Goal: Check status: Check status

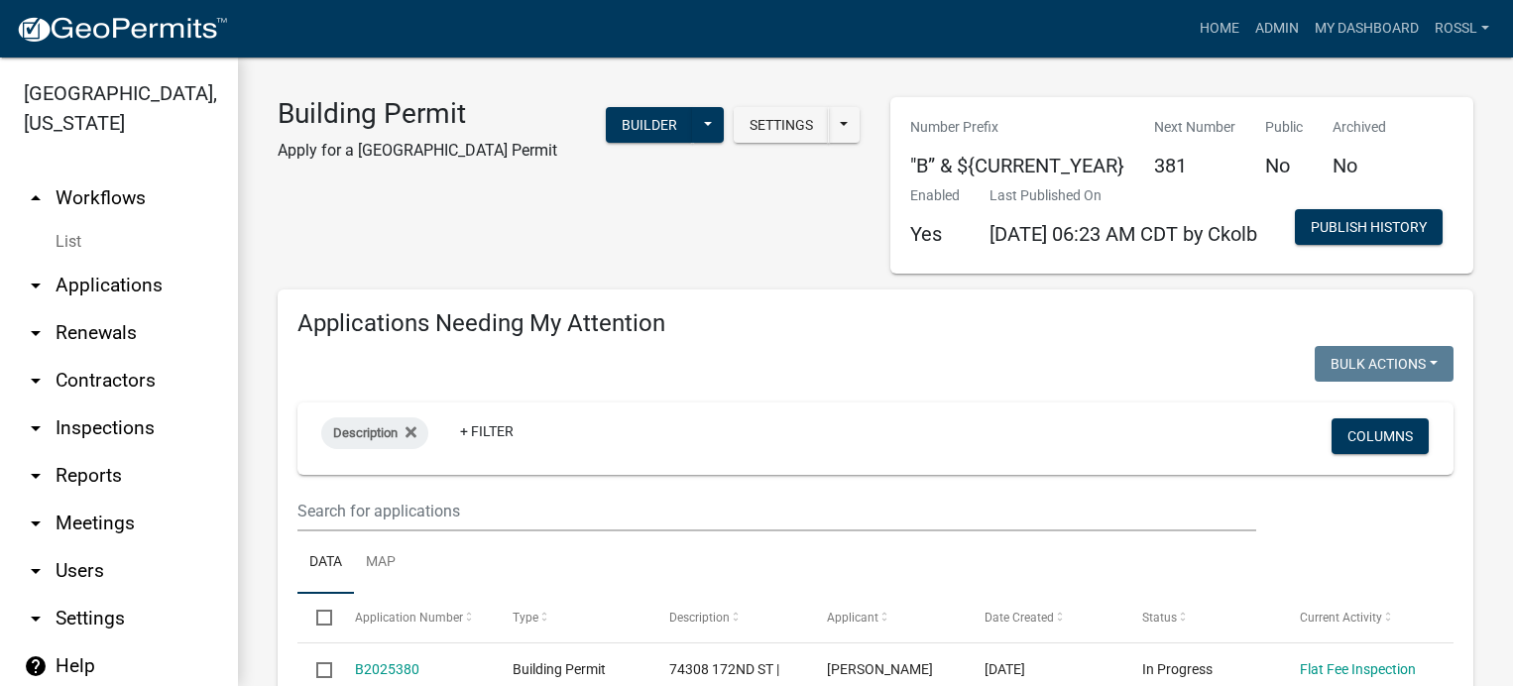
select select "2: 50"
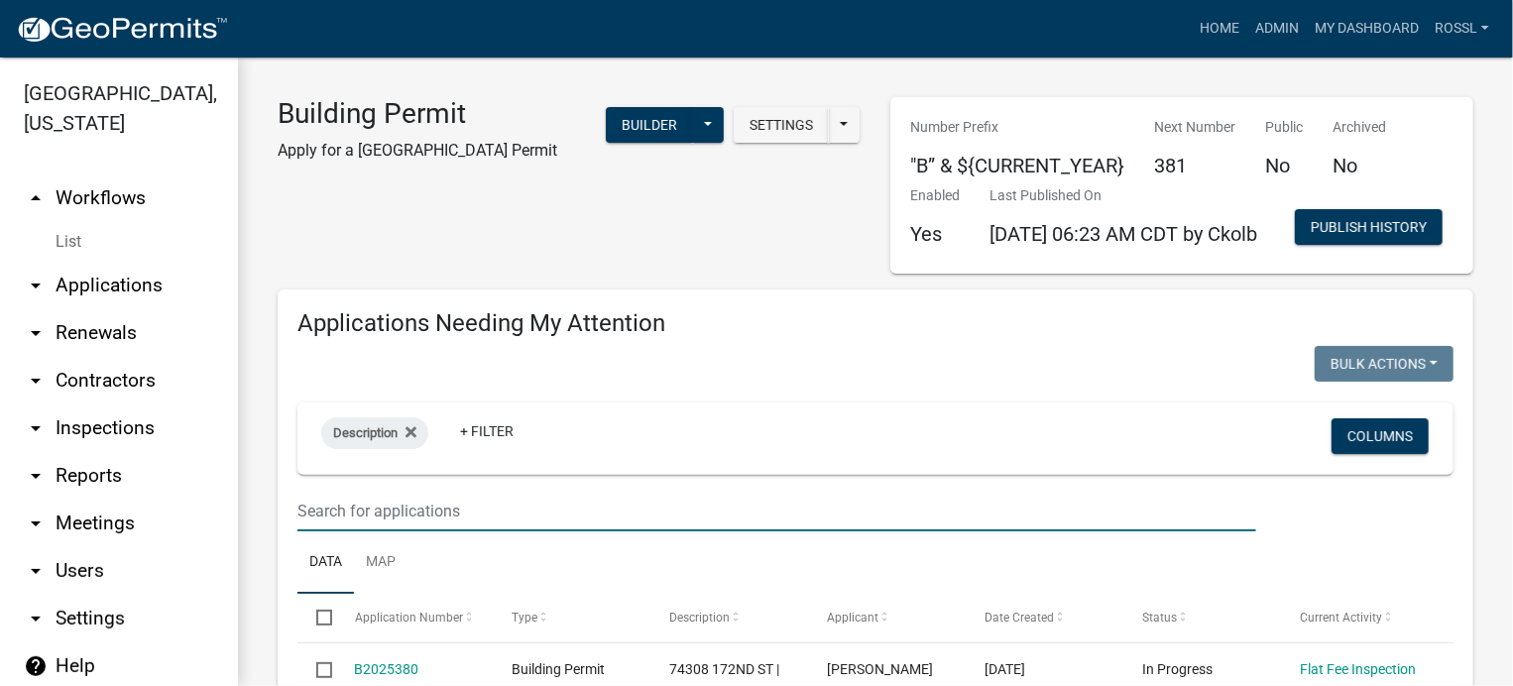
click at [433, 531] on input "text" at bounding box center [776, 511] width 959 height 41
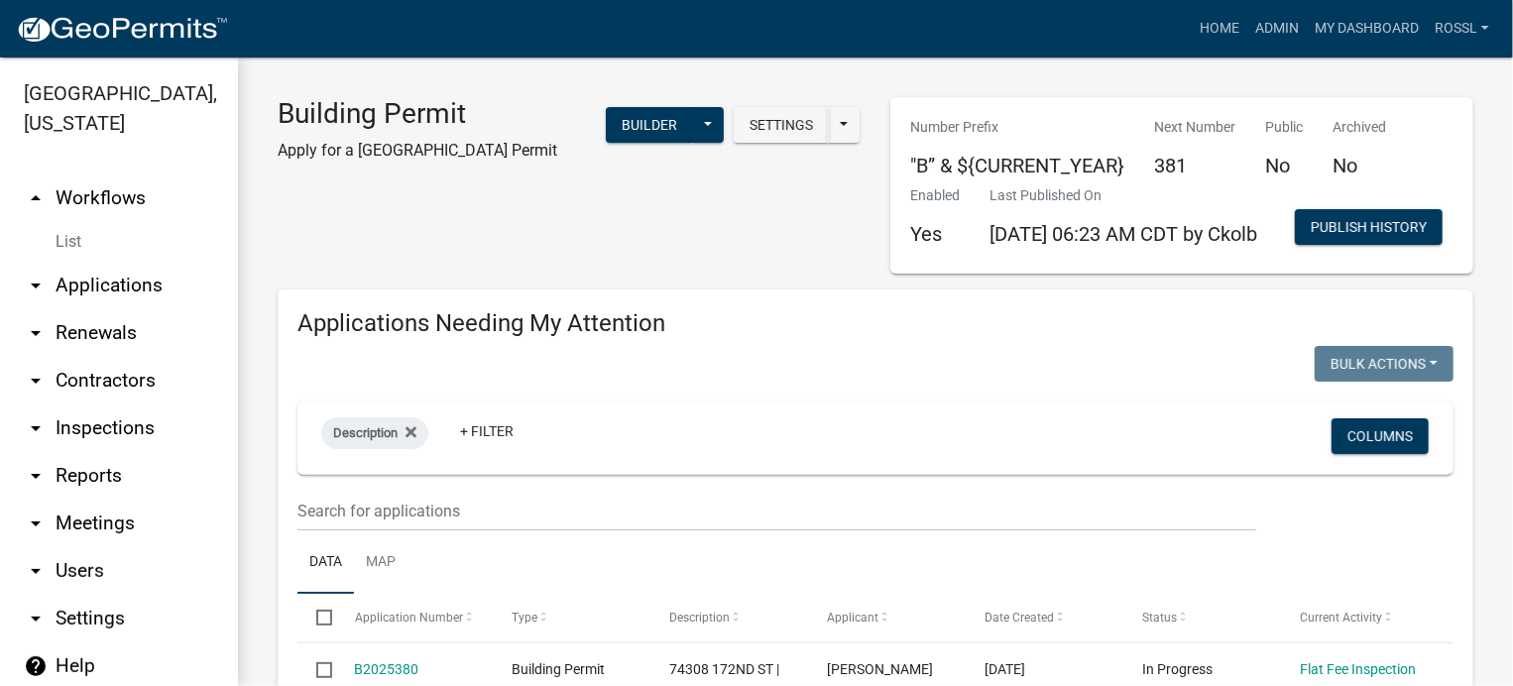
click at [423, 594] on ul "Data Map" at bounding box center [875, 562] width 1156 height 62
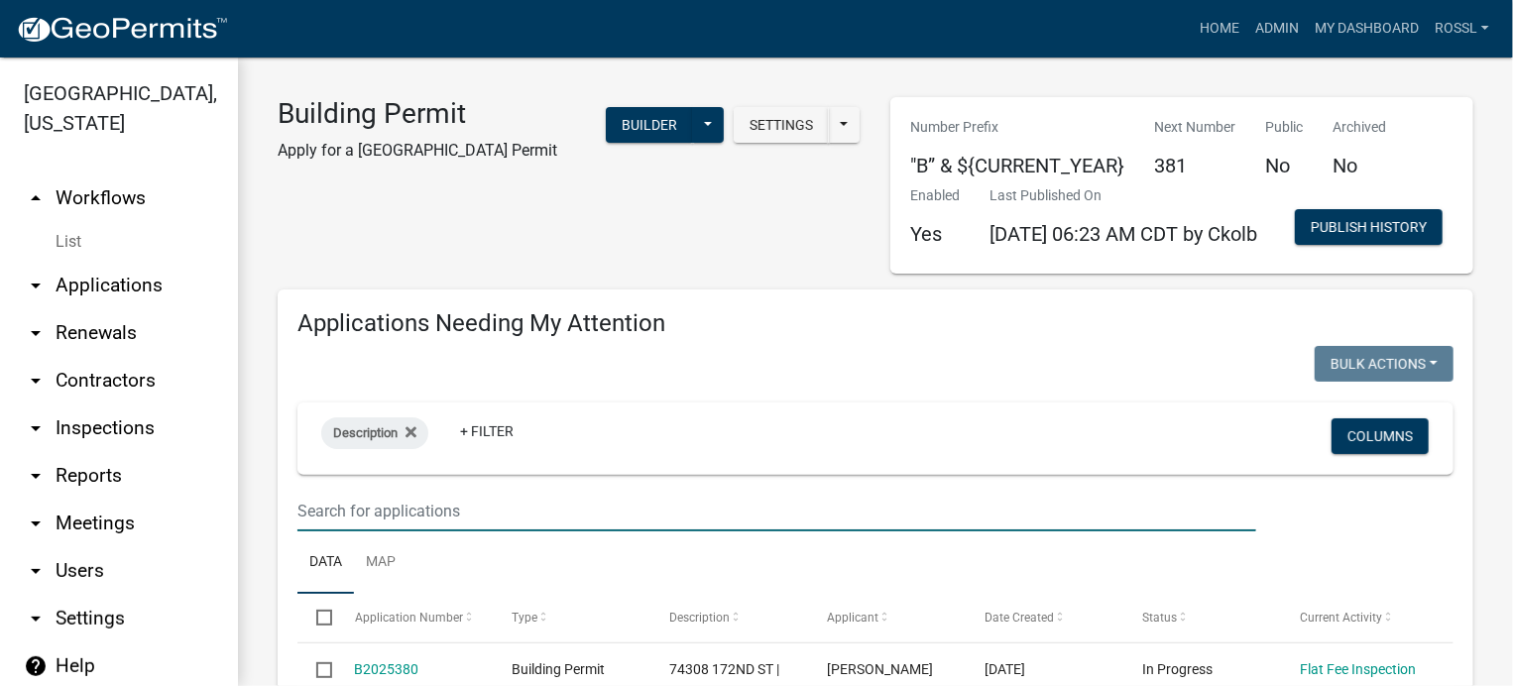
click at [424, 531] on input "text" at bounding box center [776, 511] width 959 height 41
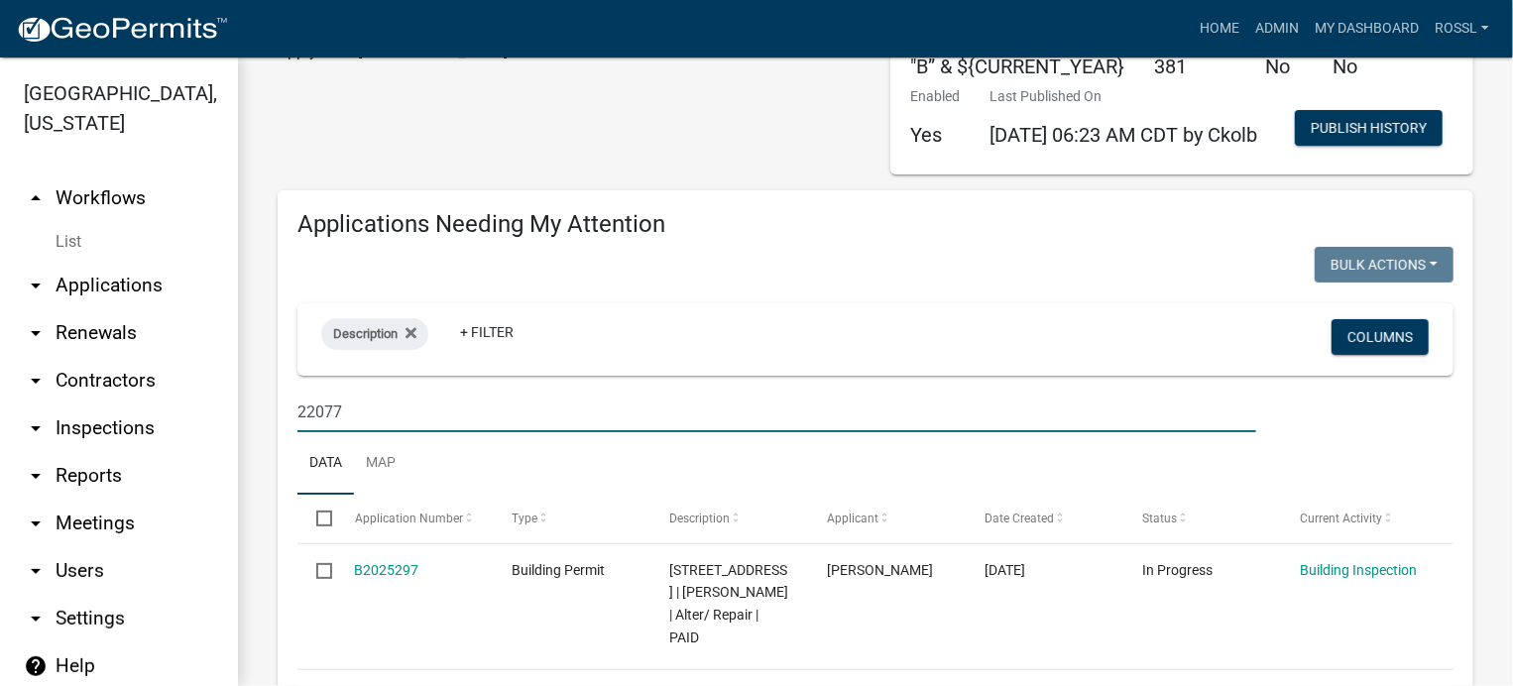
type input "22077"
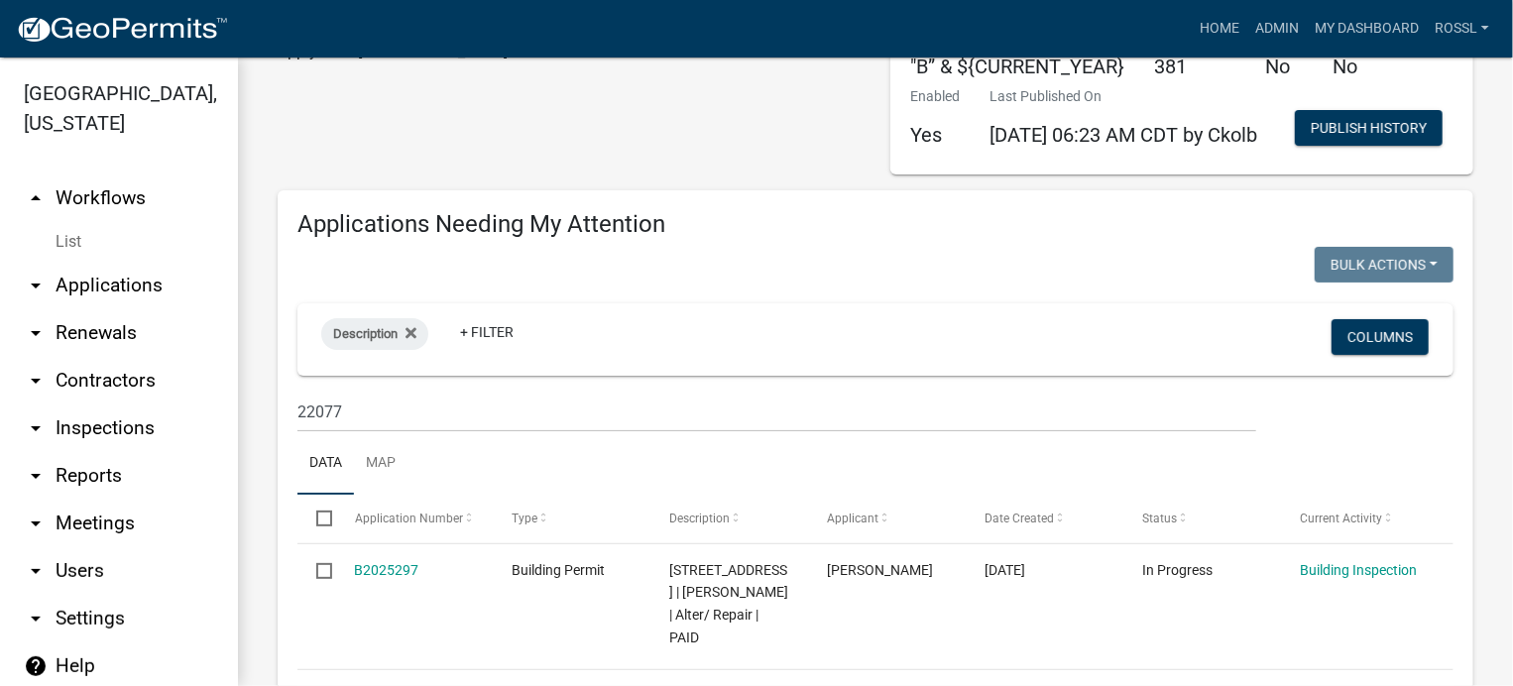
click at [646, 495] on ul "Data Map" at bounding box center [875, 463] width 1156 height 62
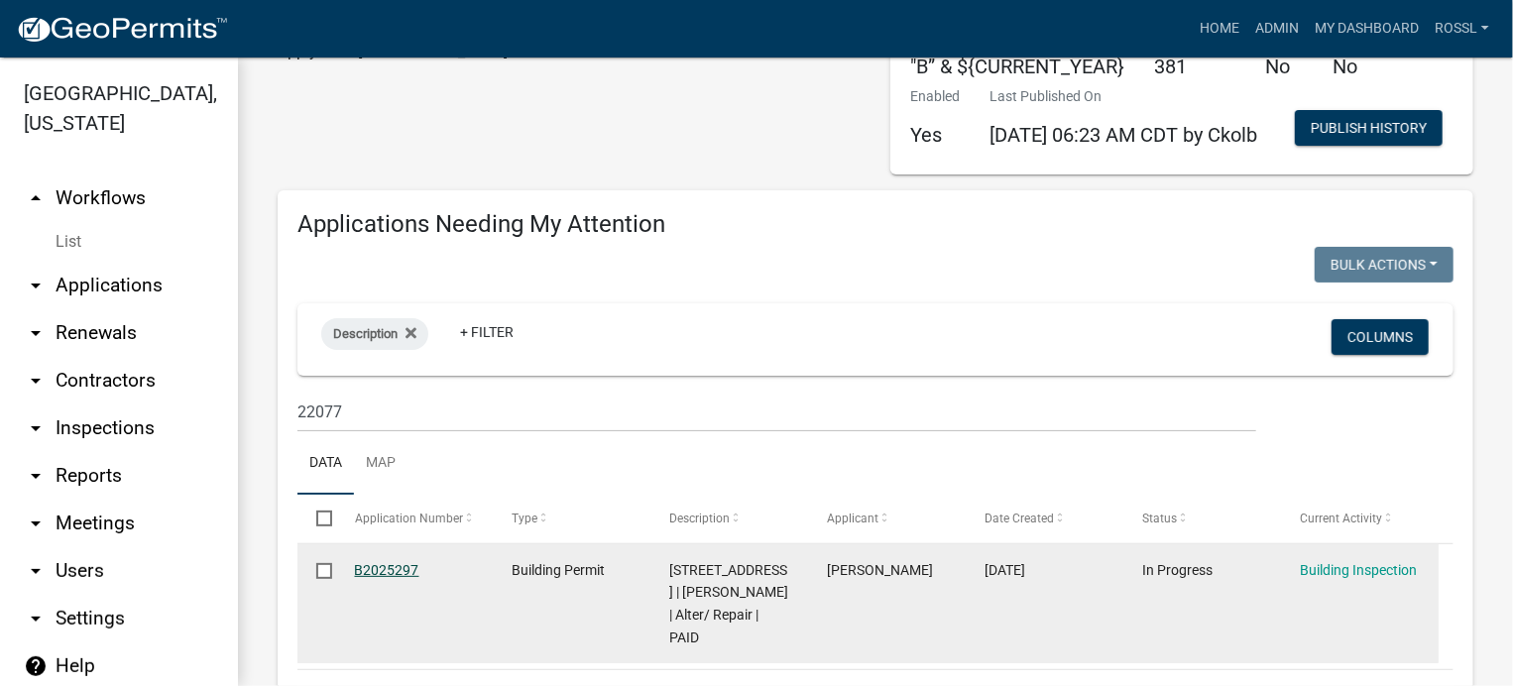
click at [403, 578] on link "B2025297" at bounding box center [387, 570] width 64 height 16
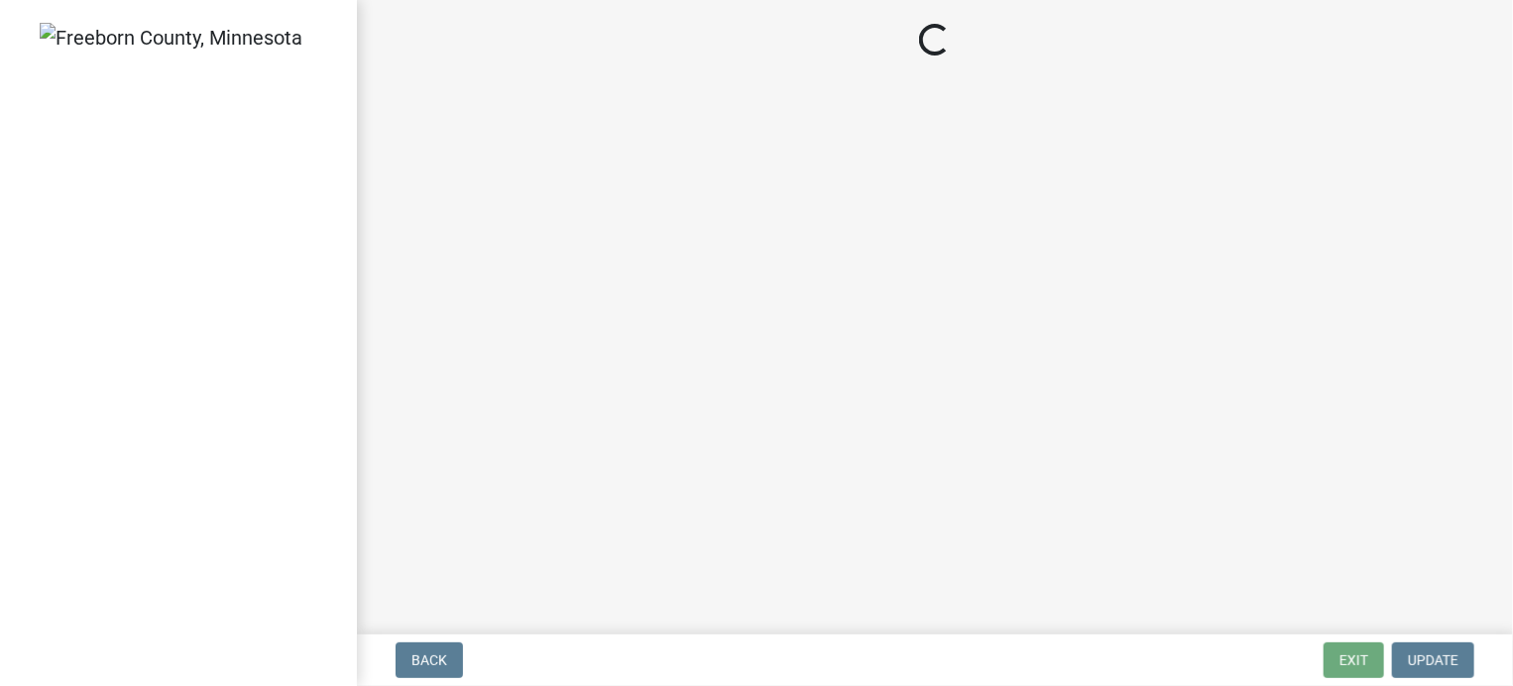
select select "24c4516e-7a9f-48a4-a0b5-6d857a377a6e"
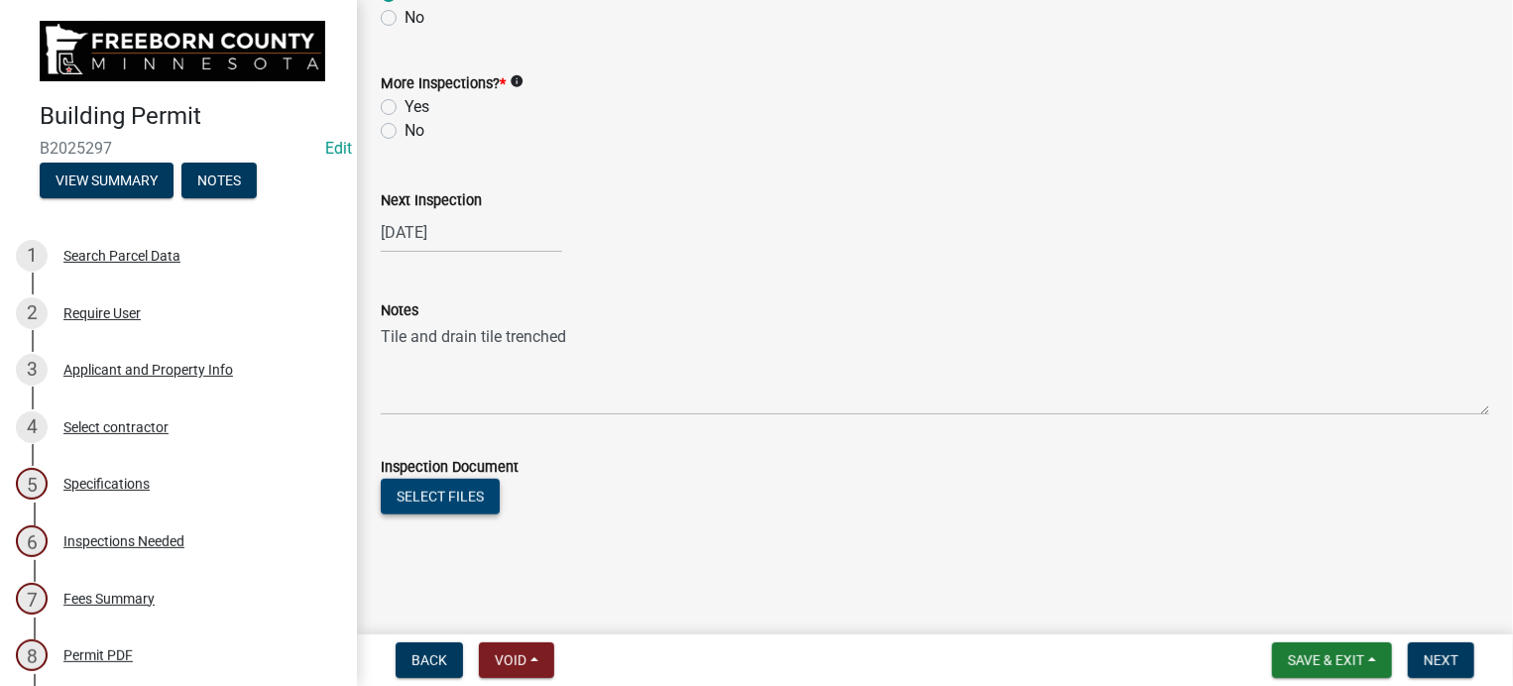
scroll to position [698, 0]
